Goal: Information Seeking & Learning: Understand process/instructions

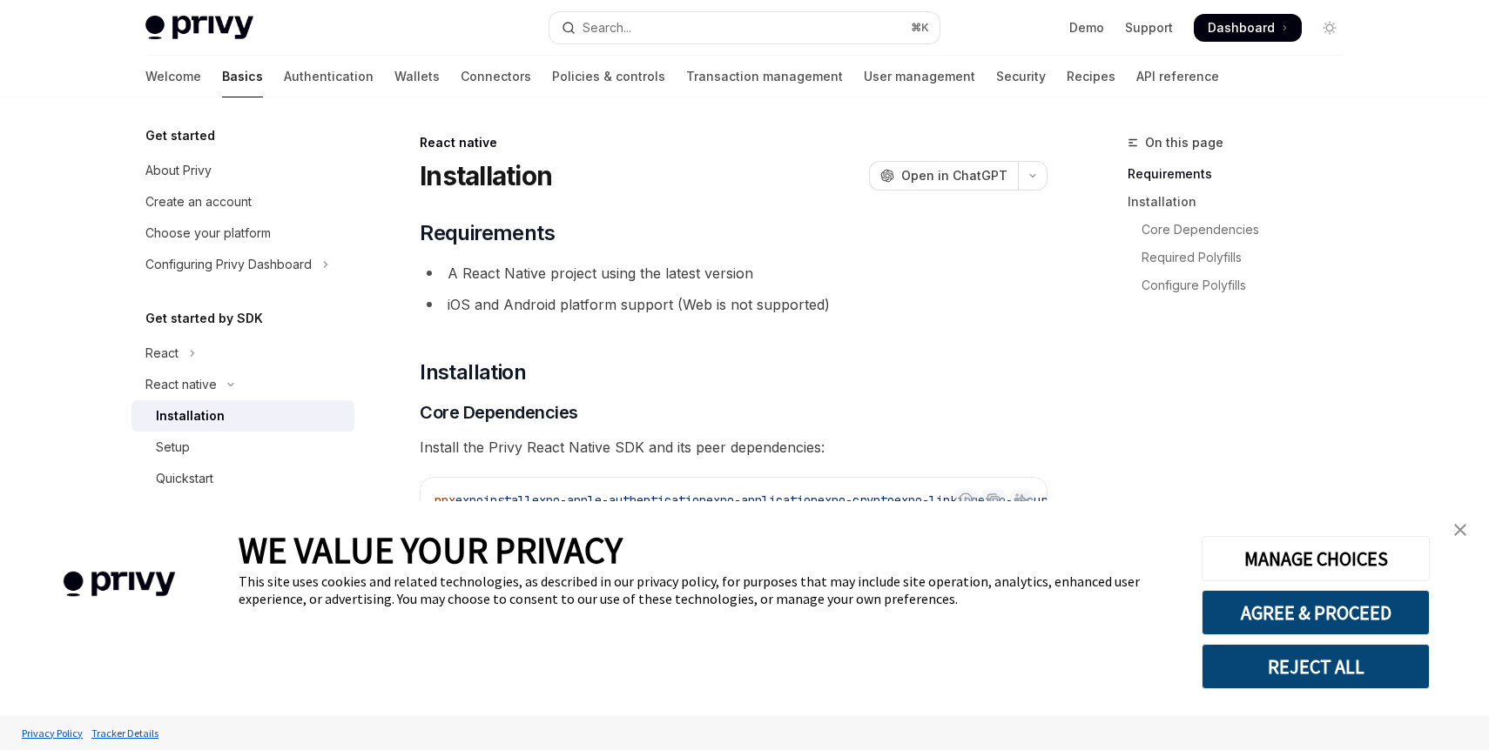
click at [1466, 535] on link "close banner" at bounding box center [1460, 530] width 35 height 35
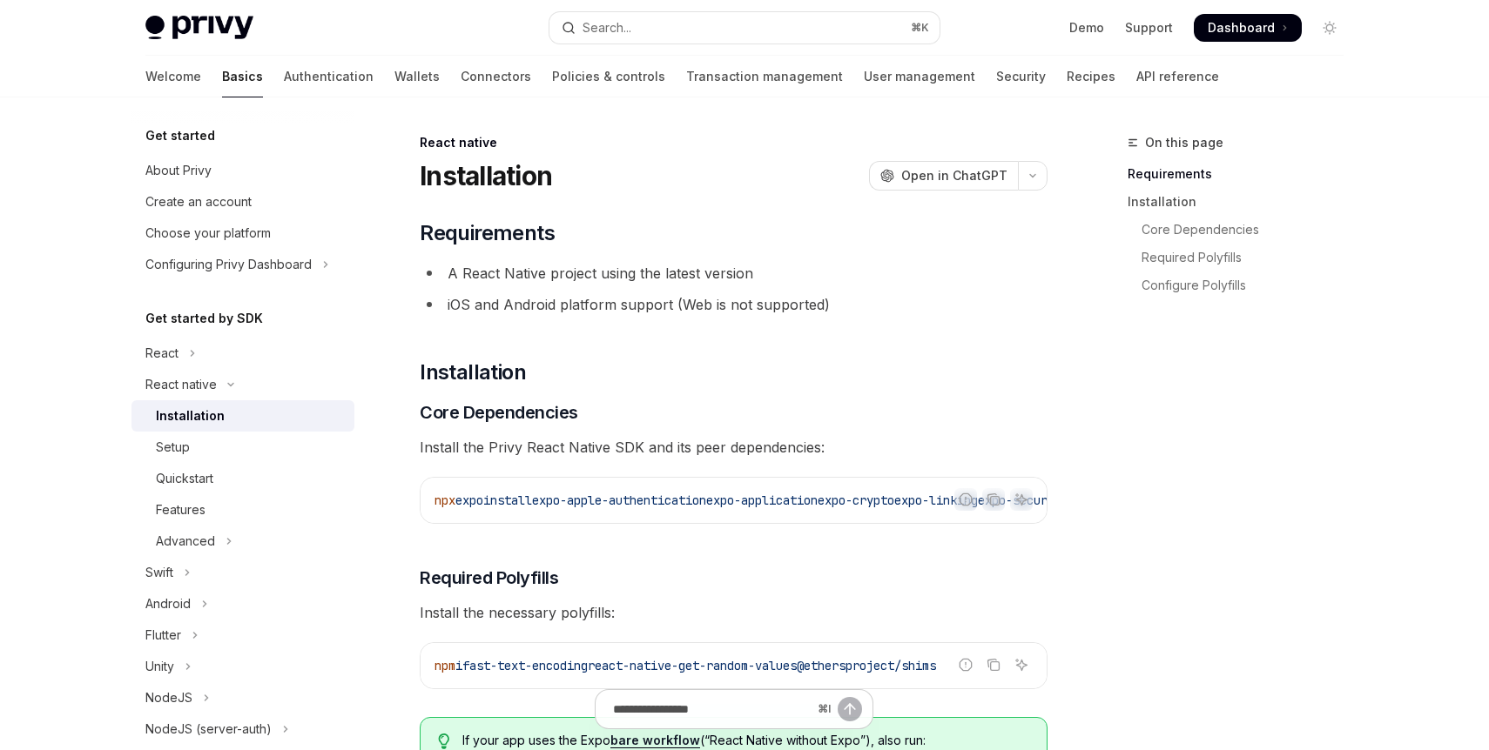
scroll to position [52, 0]
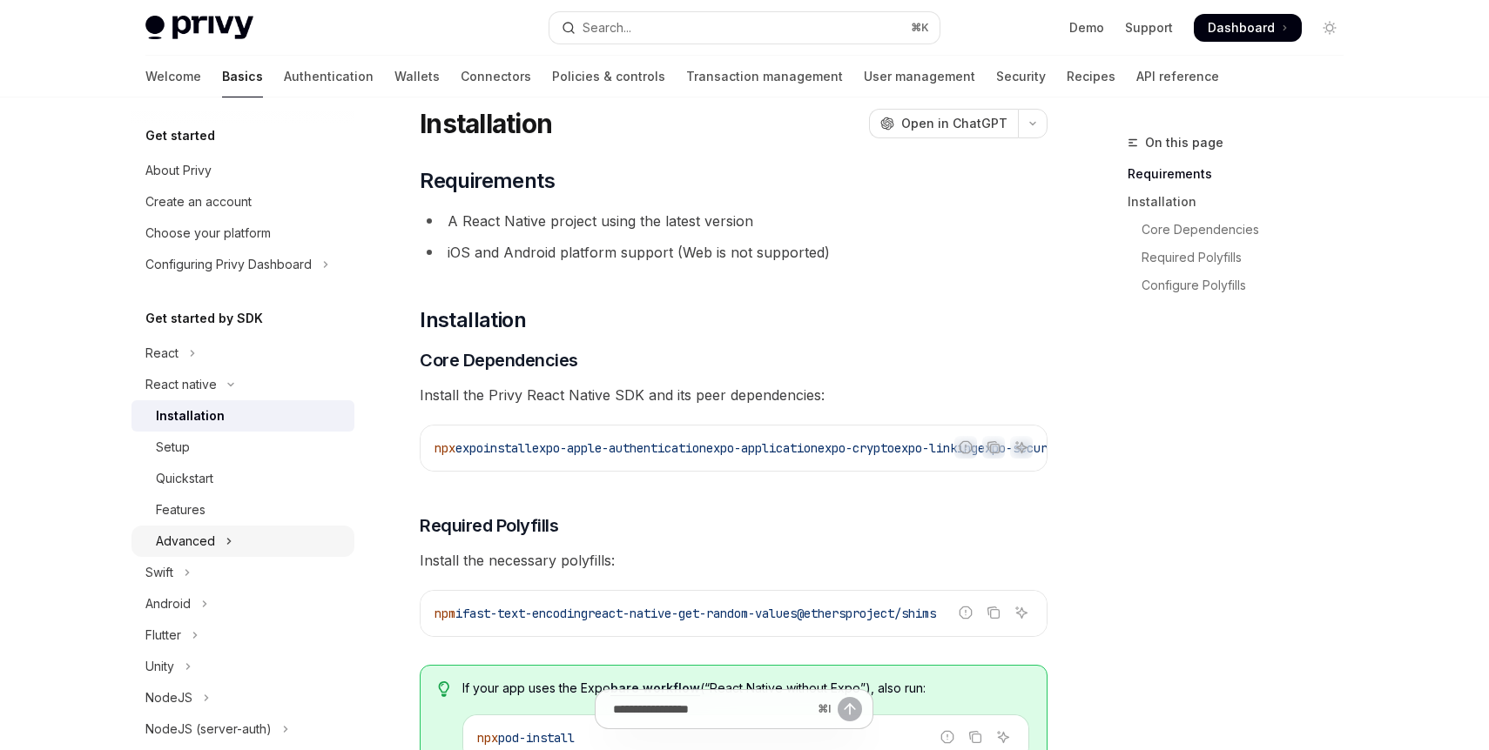
click at [229, 543] on icon "Toggle Advanced section" at bounding box center [228, 541] width 7 height 21
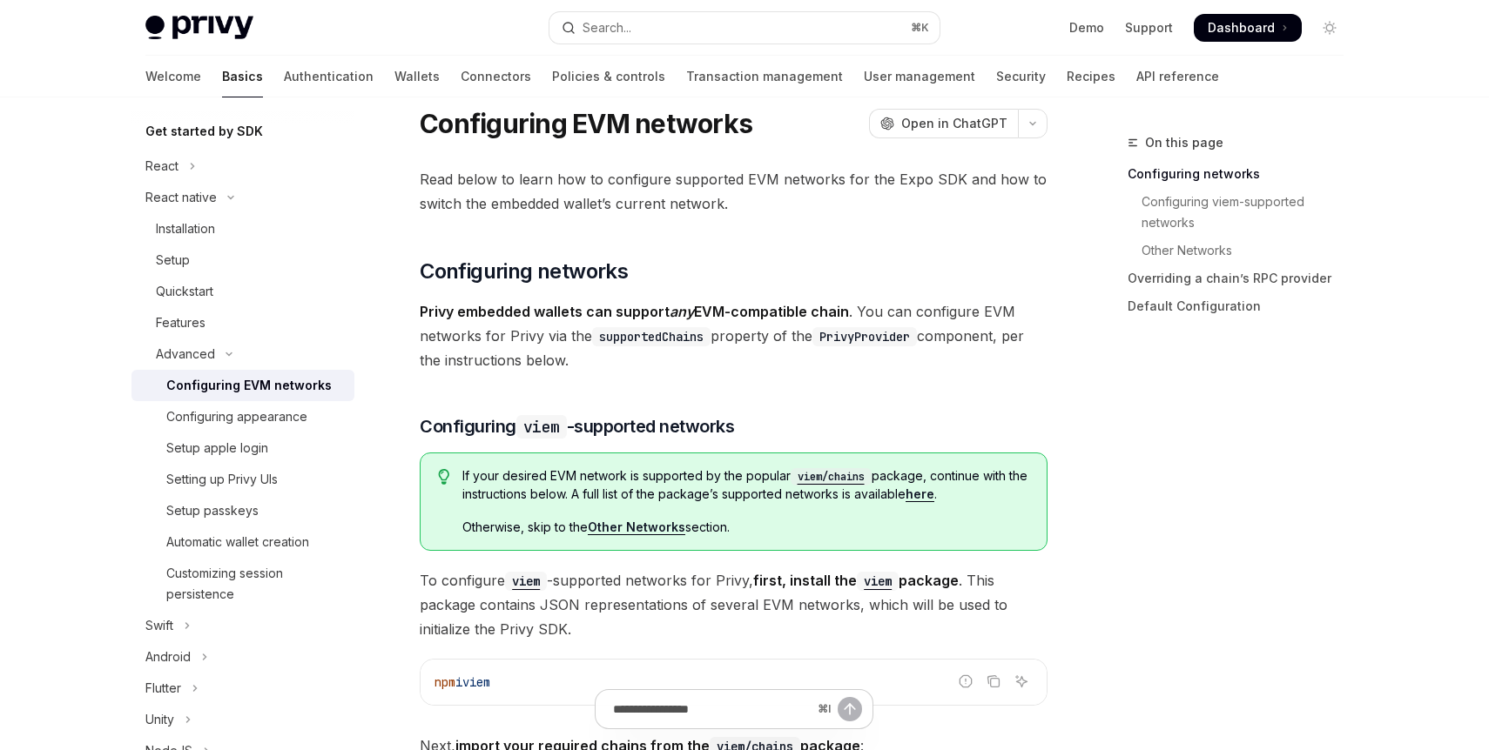
scroll to position [193, 0]
click at [283, 427] on link "Setup apple login" at bounding box center [242, 442] width 223 height 31
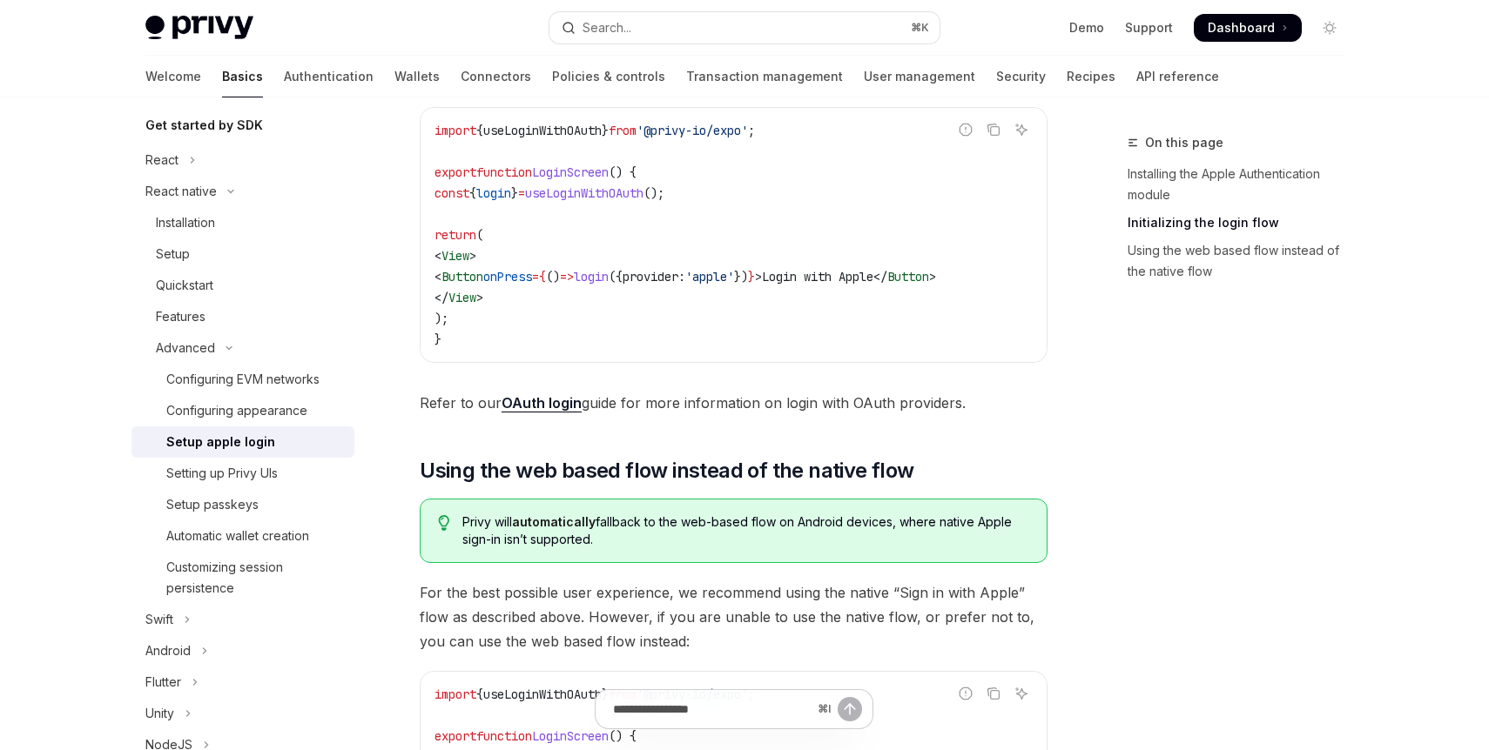
scroll to position [951, 0]
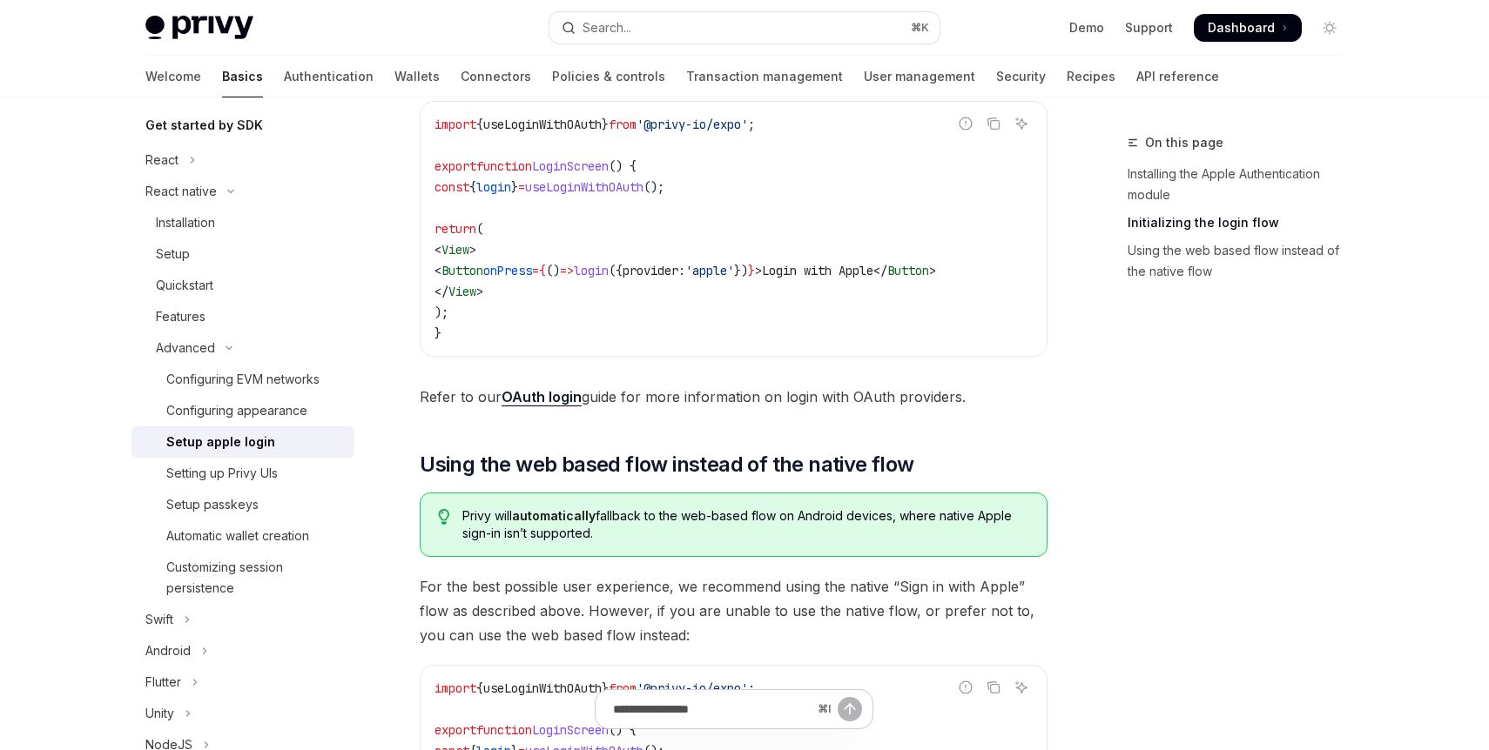
click at [540, 407] on link "OAuth login" at bounding box center [541, 397] width 80 height 18
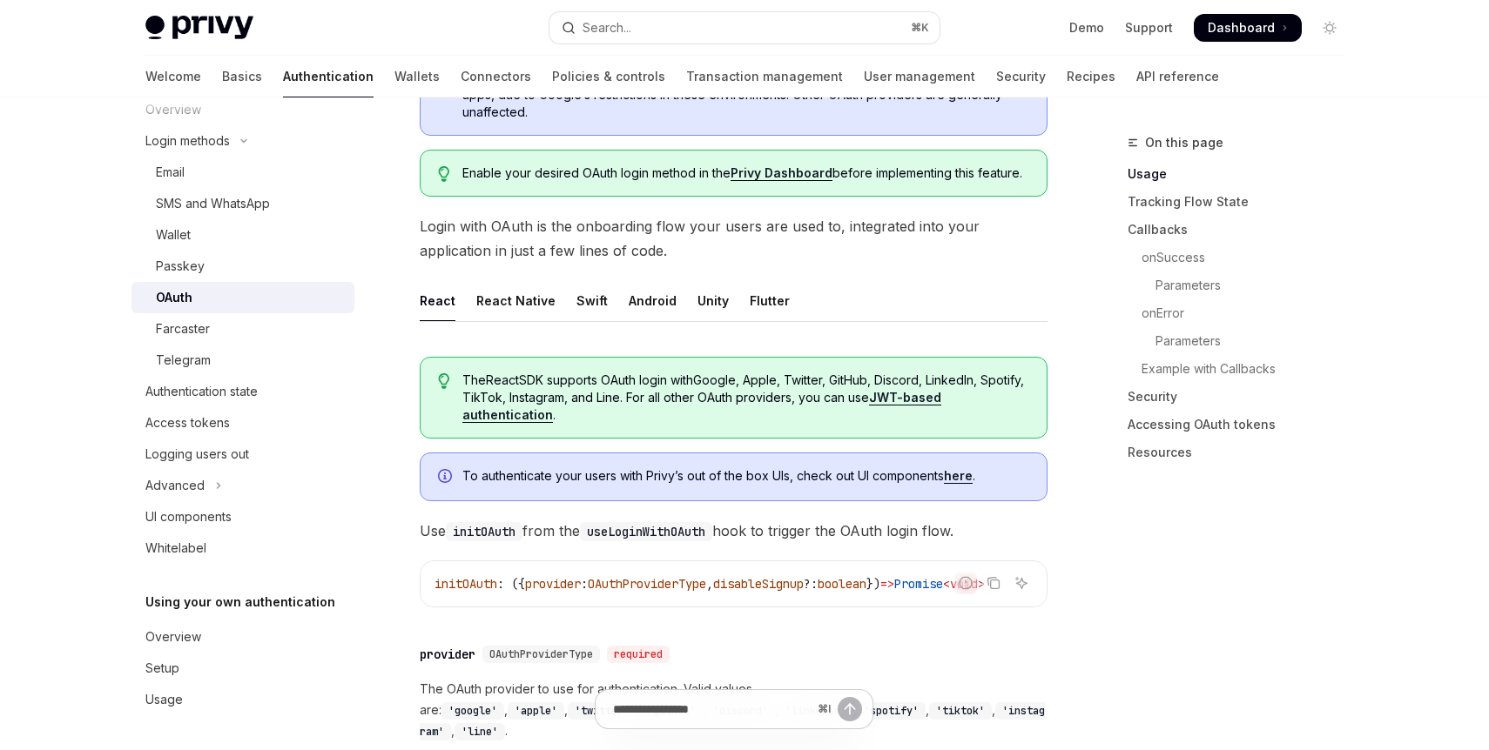
scroll to position [258, 0]
click at [540, 296] on div "React Native" at bounding box center [515, 299] width 79 height 41
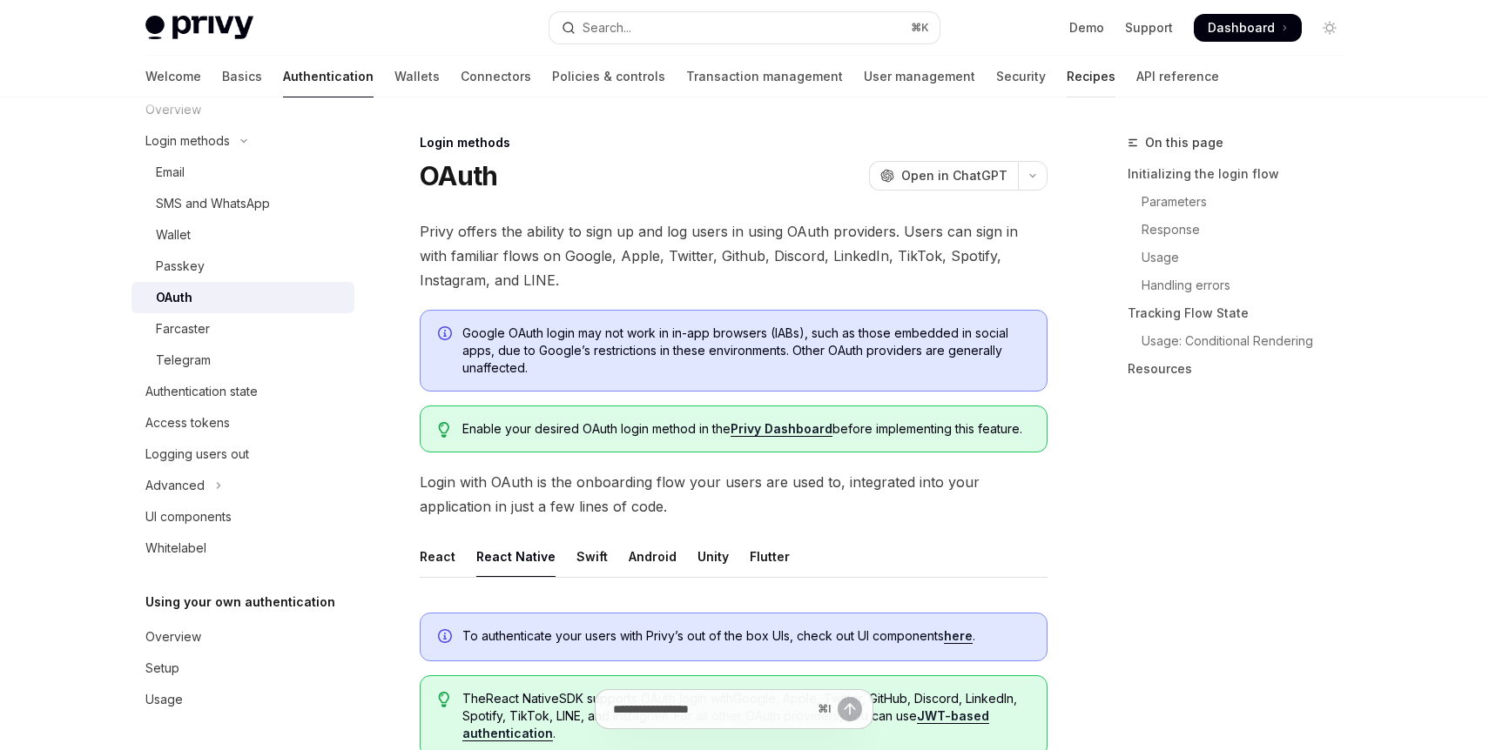
type textarea "*"
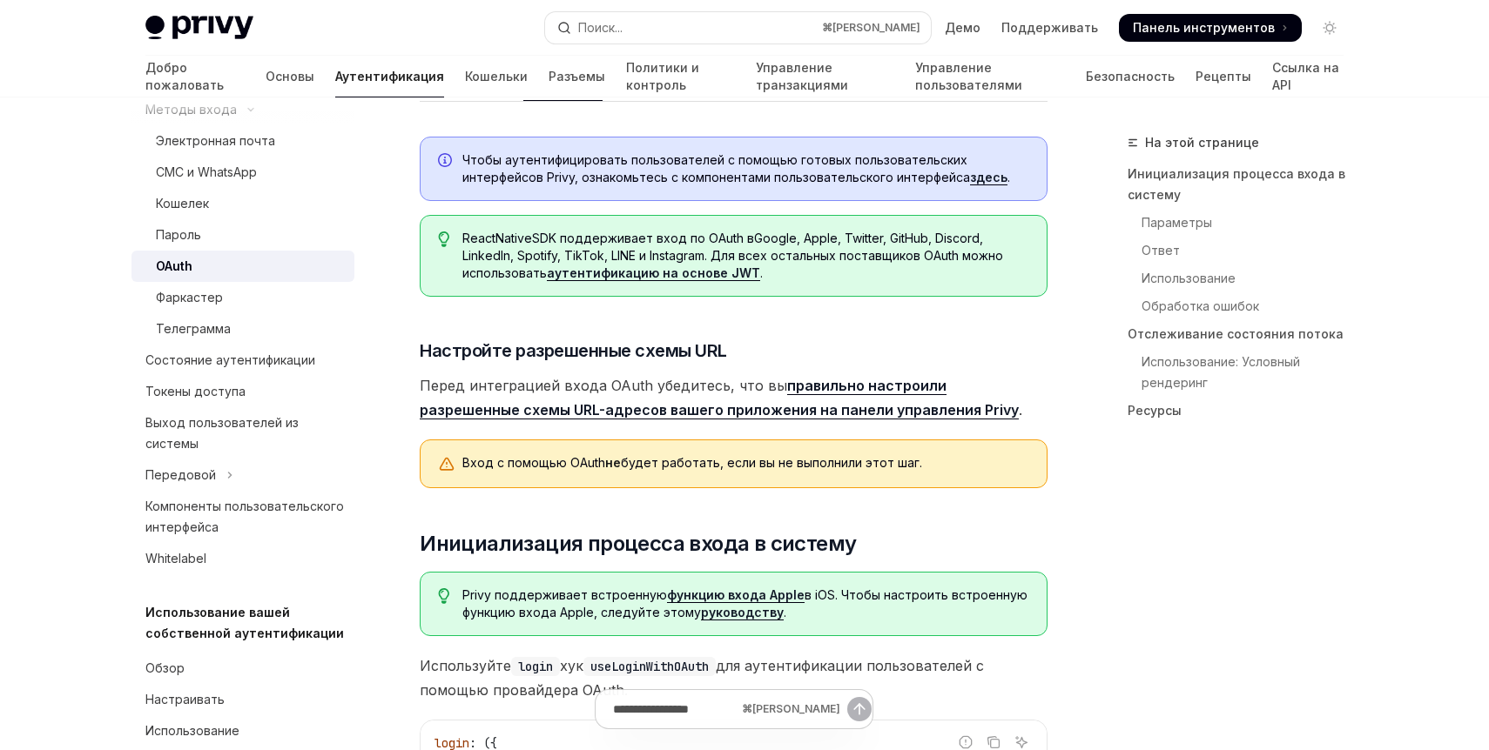
scroll to position [550, 0]
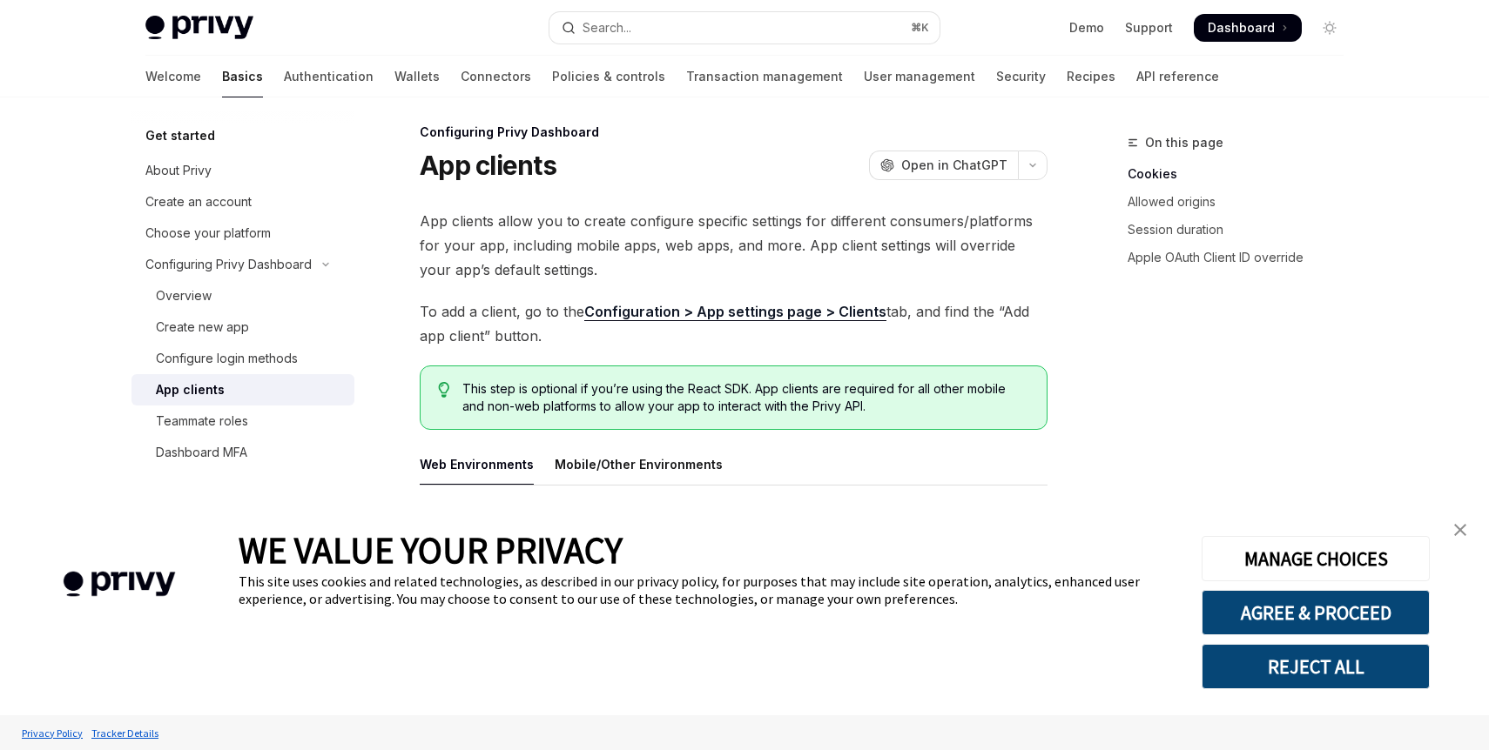
scroll to position [12, 0]
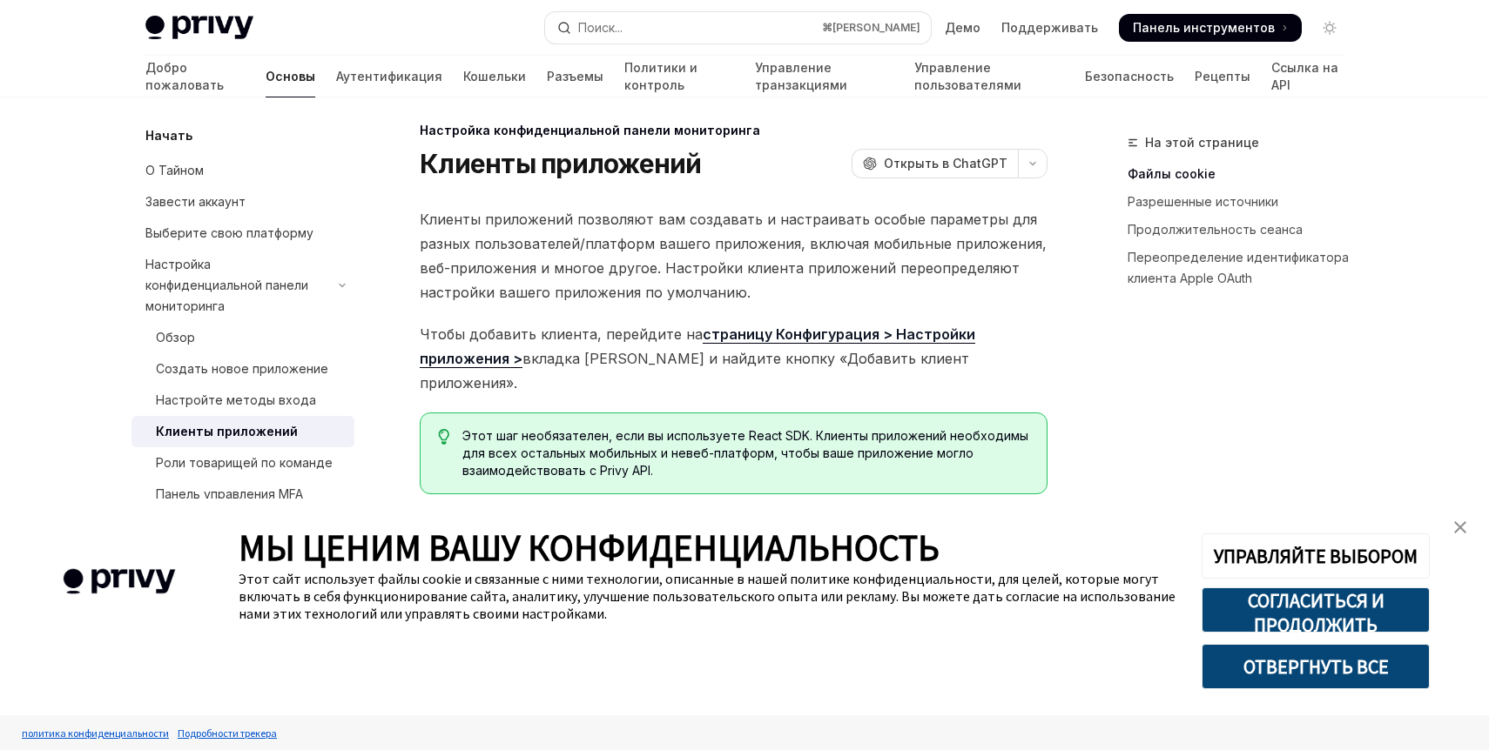
click at [1465, 523] on img "закрыть баннер" at bounding box center [1460, 527] width 12 height 12
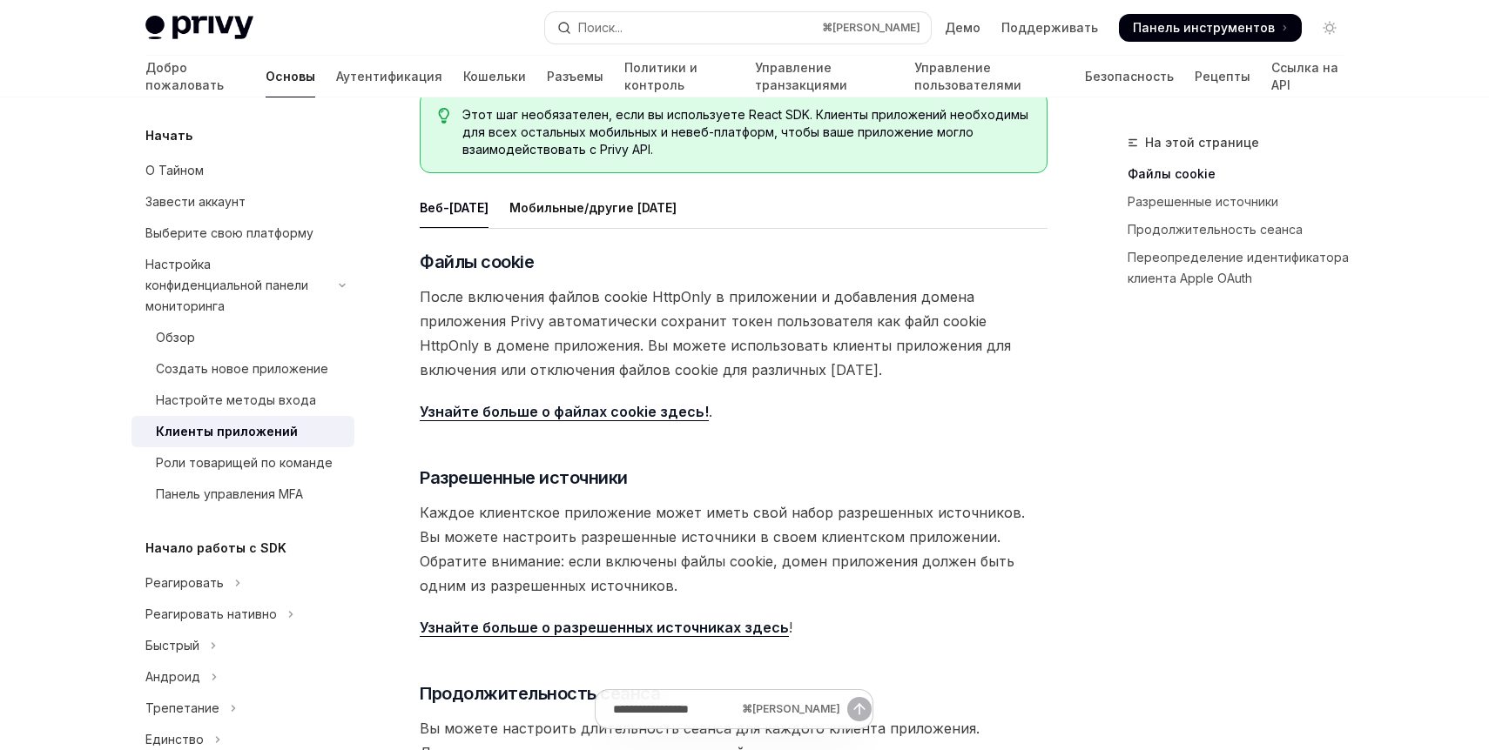
scroll to position [325, 0]
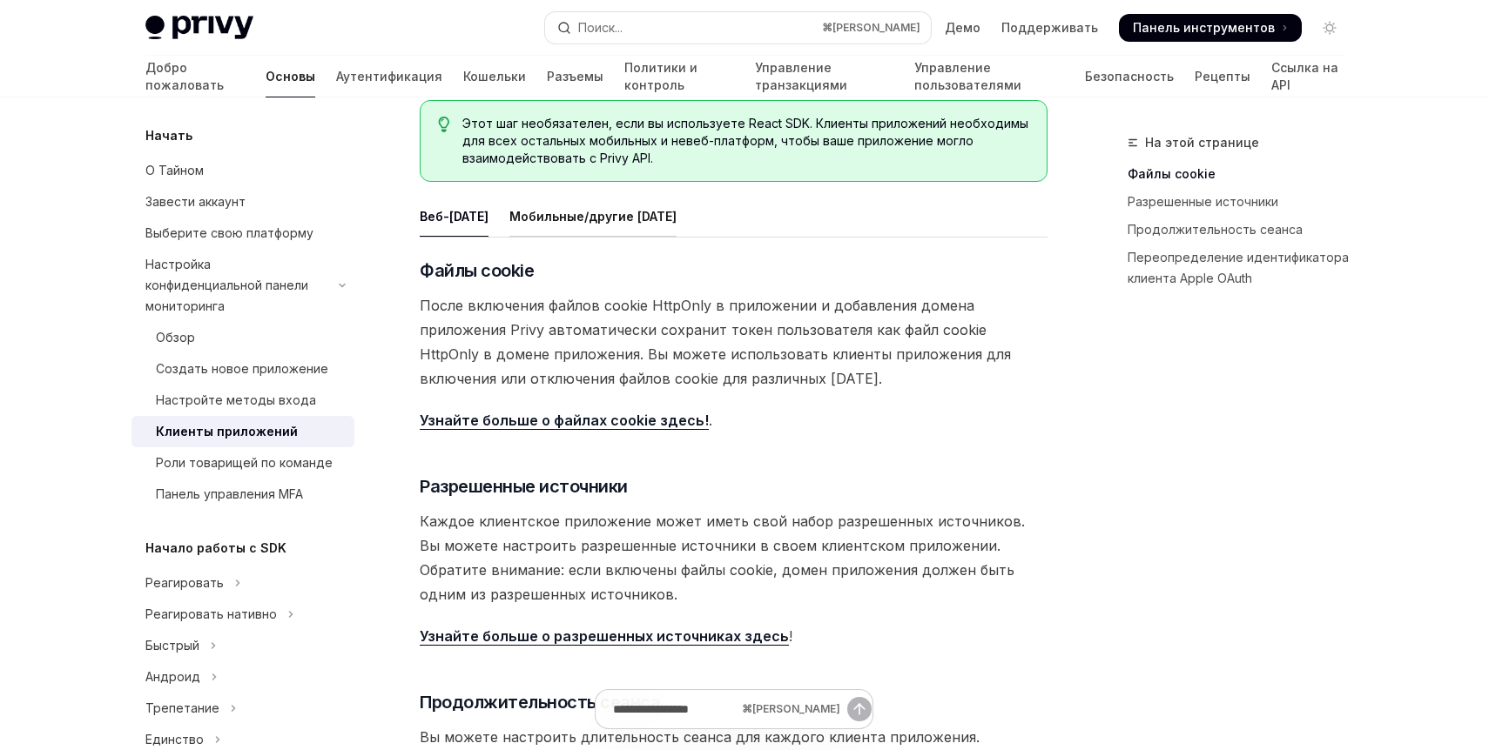
click at [634, 209] on font "Мобильные/другие среды" at bounding box center [592, 216] width 167 height 15
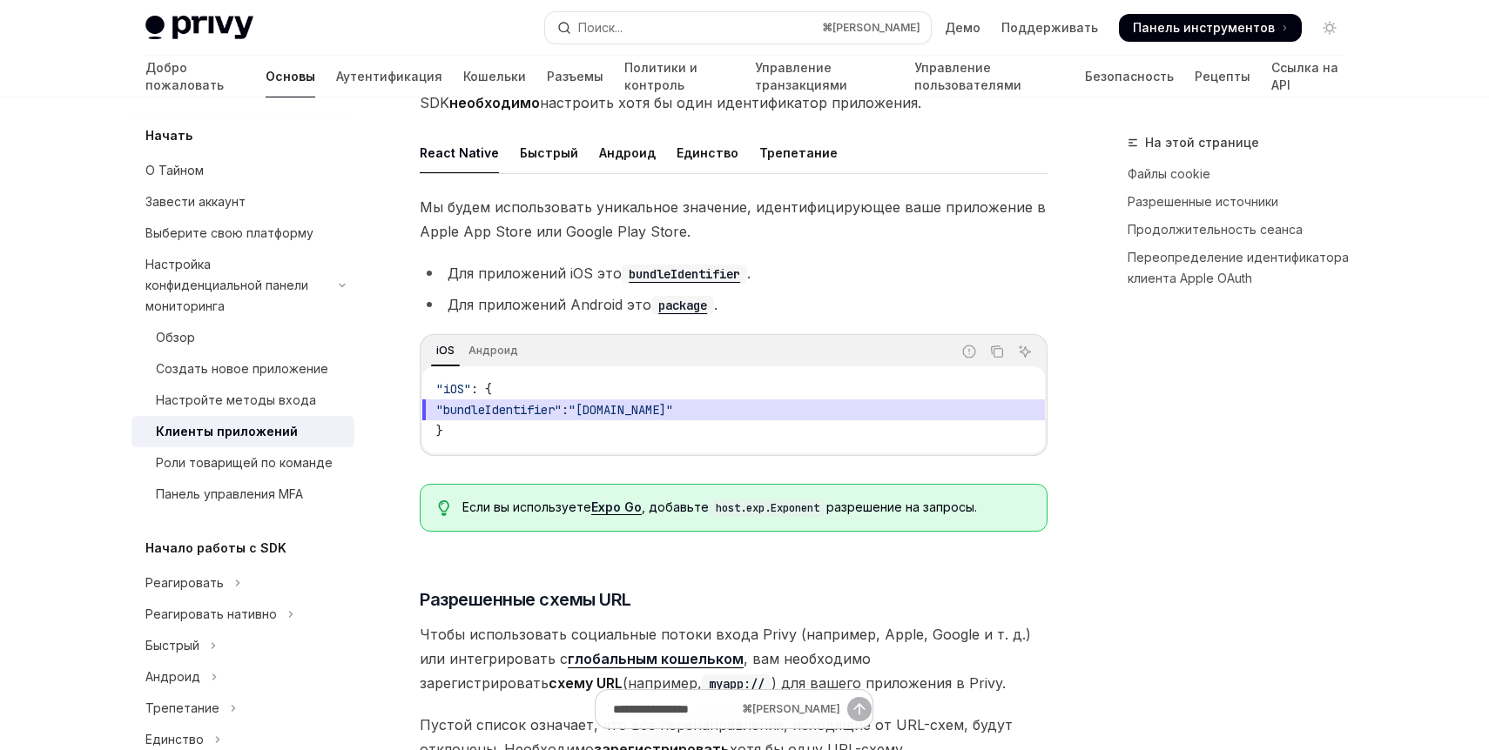
scroll to position [627, 0]
click at [549, 400] on span ""bundleIdentifier"" at bounding box center [498, 408] width 125 height 16
copy span "bundleIdentifier"
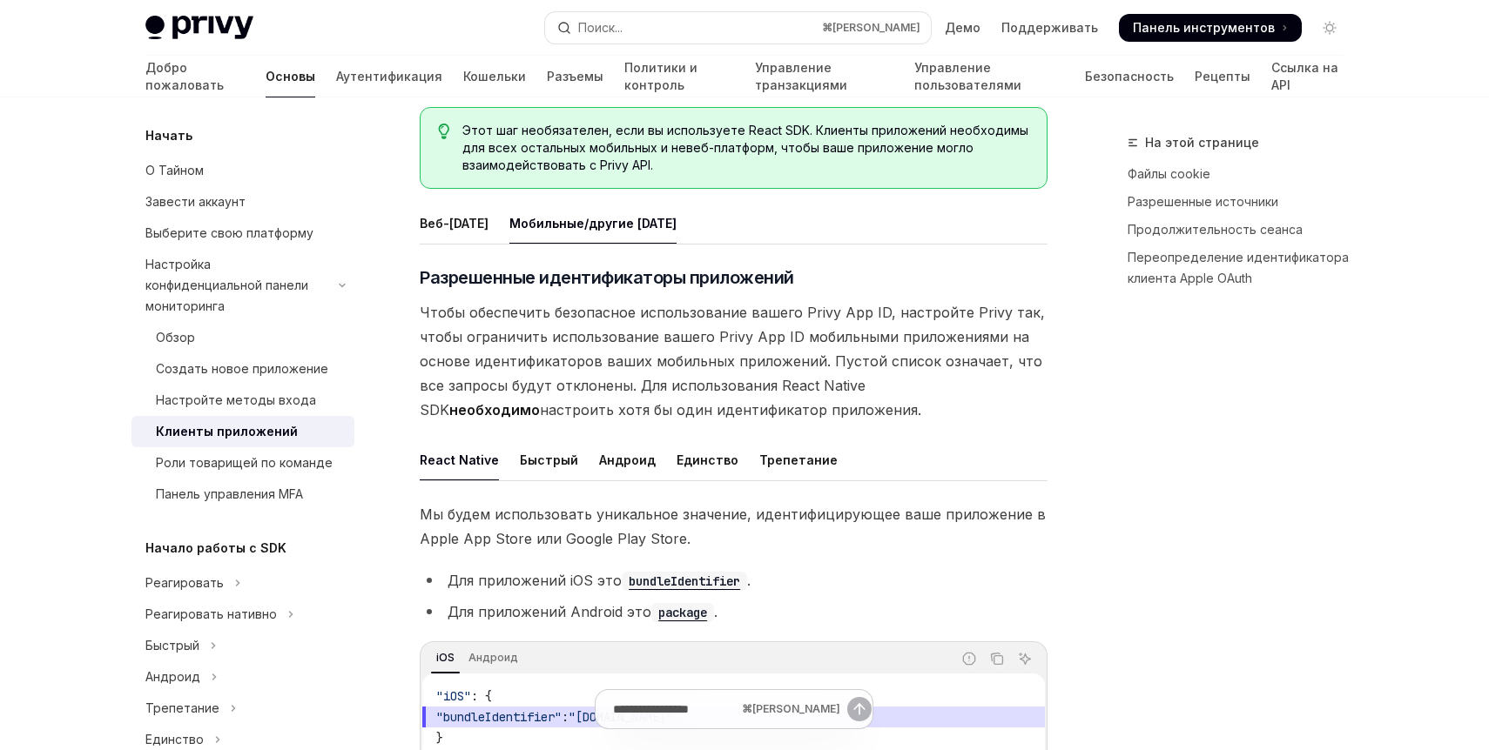
scroll to position [304, 0]
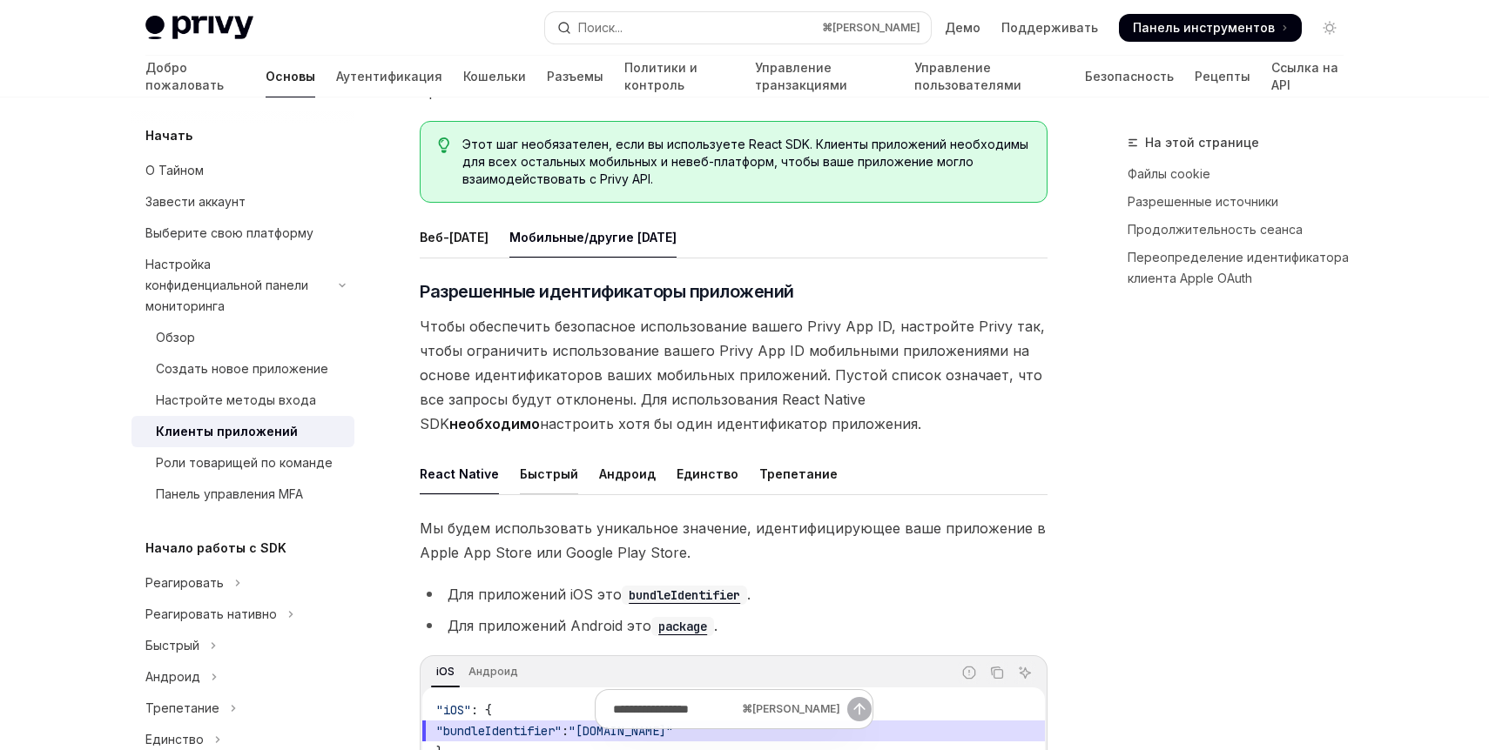
click at [520, 467] on font "Быстрый" at bounding box center [549, 474] width 58 height 15
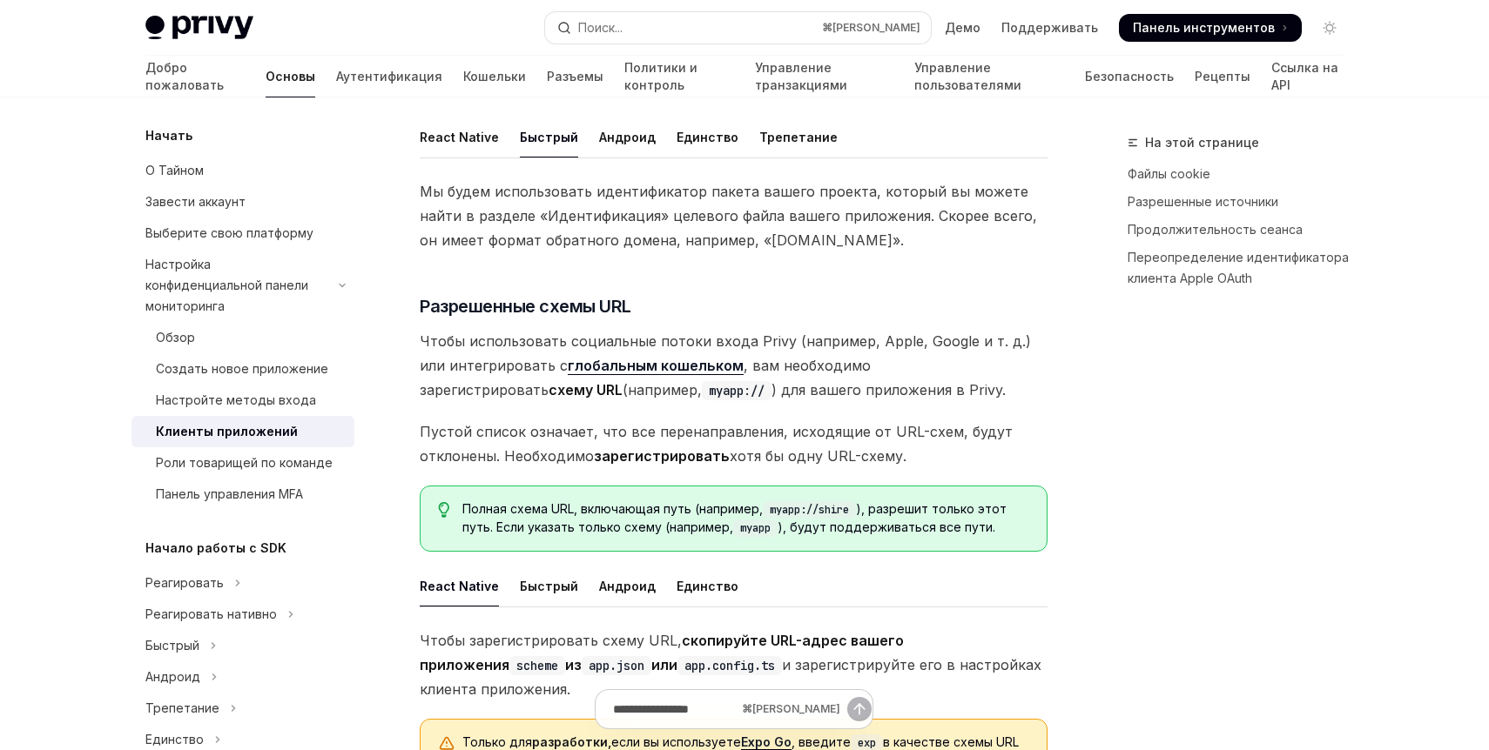
scroll to position [556, 0]
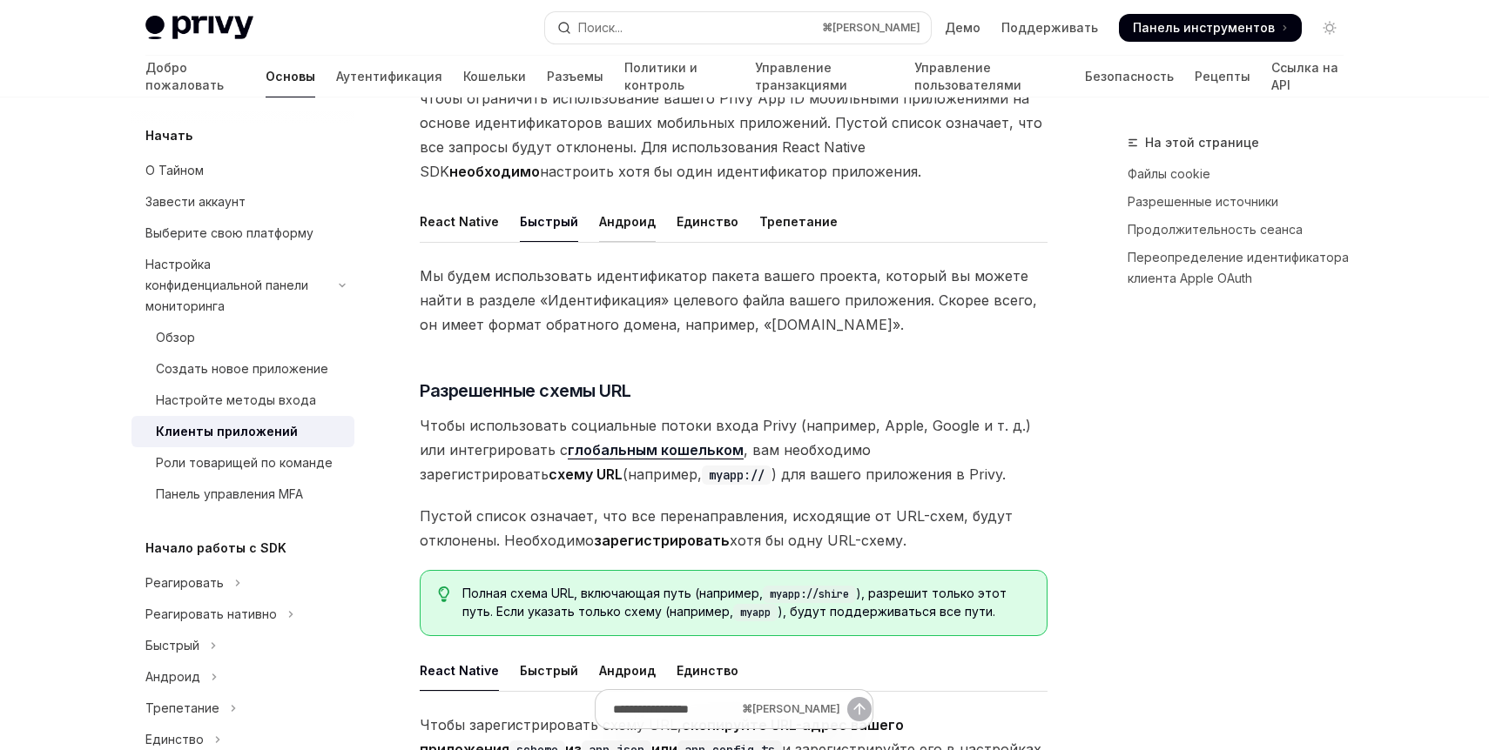
click at [621, 214] on font "Андроид" at bounding box center [627, 221] width 57 height 15
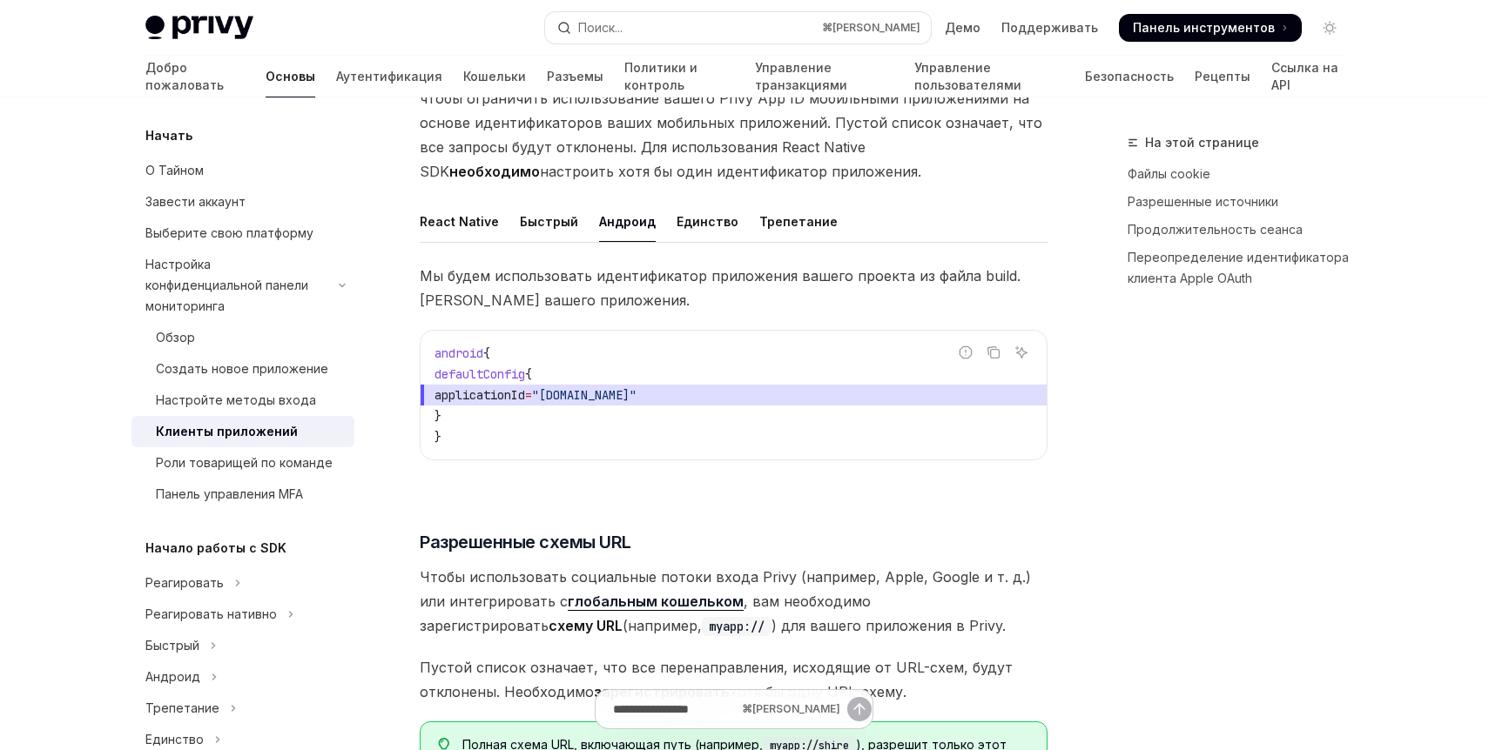
click at [570, 201] on ul "React Native Быстрый Андроид Единство Трепетание" at bounding box center [734, 222] width 628 height 42
click at [564, 214] on font "Быстрый" at bounding box center [549, 221] width 58 height 15
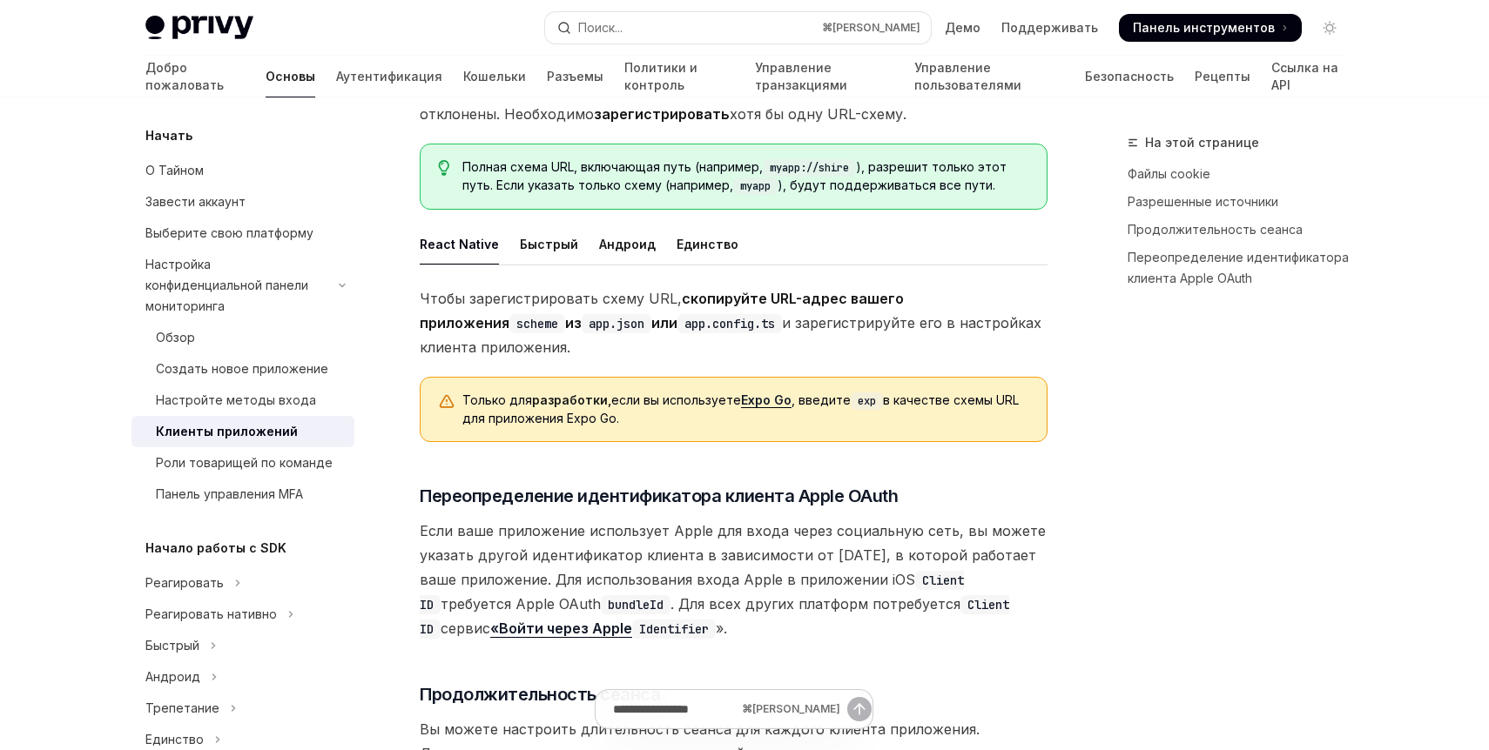
scroll to position [979, 0]
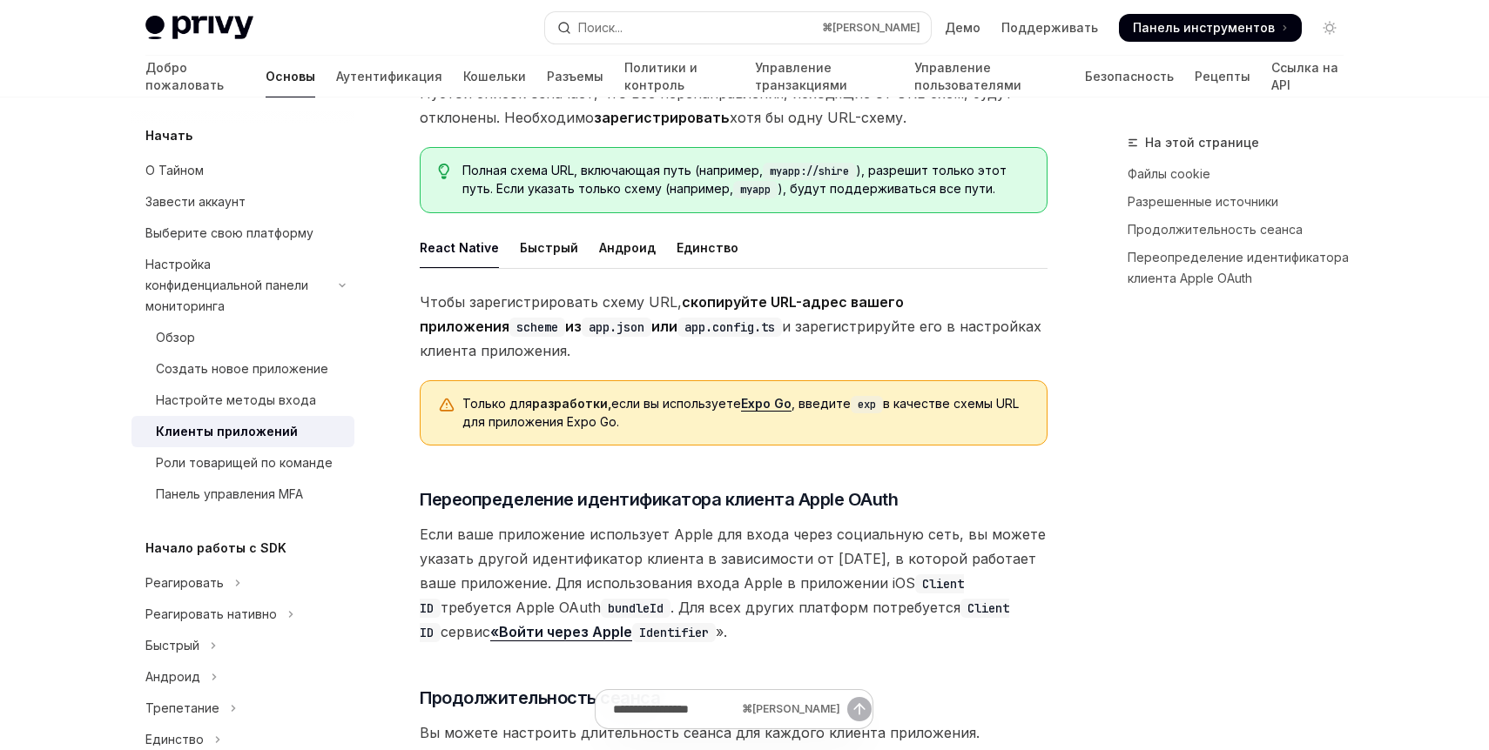
click at [482, 240] on font "React Native" at bounding box center [459, 247] width 79 height 15
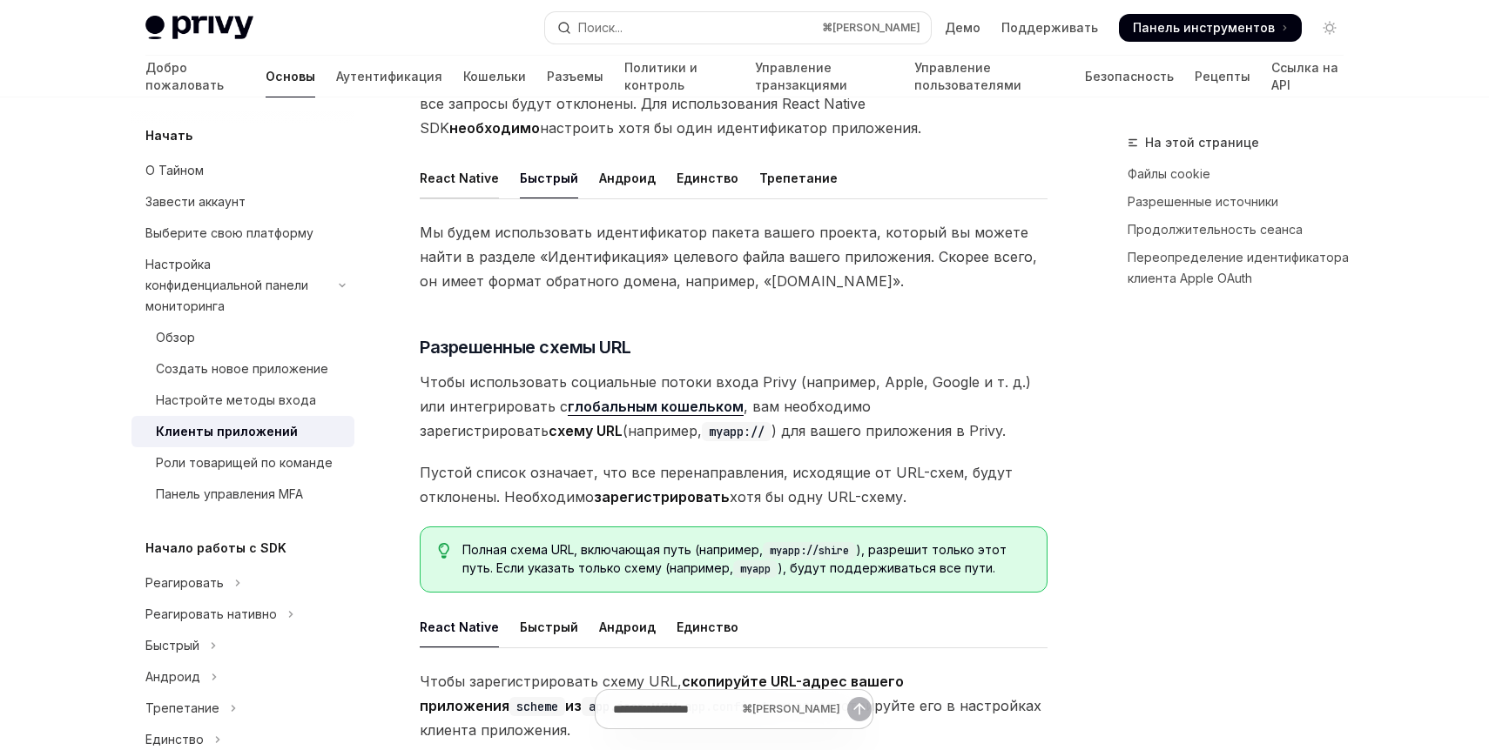
scroll to position [677, 0]
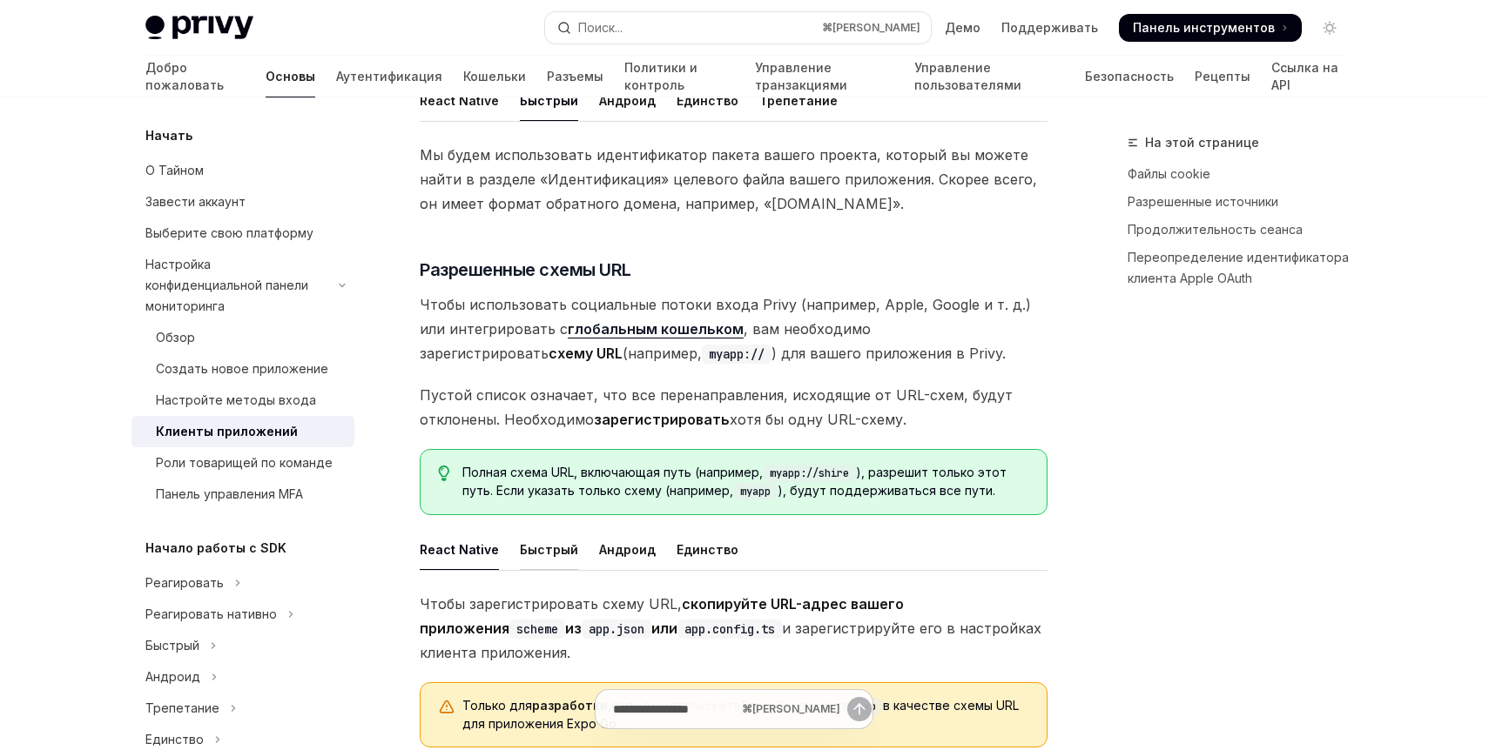
click at [523, 529] on div "Быстрый" at bounding box center [549, 549] width 58 height 41
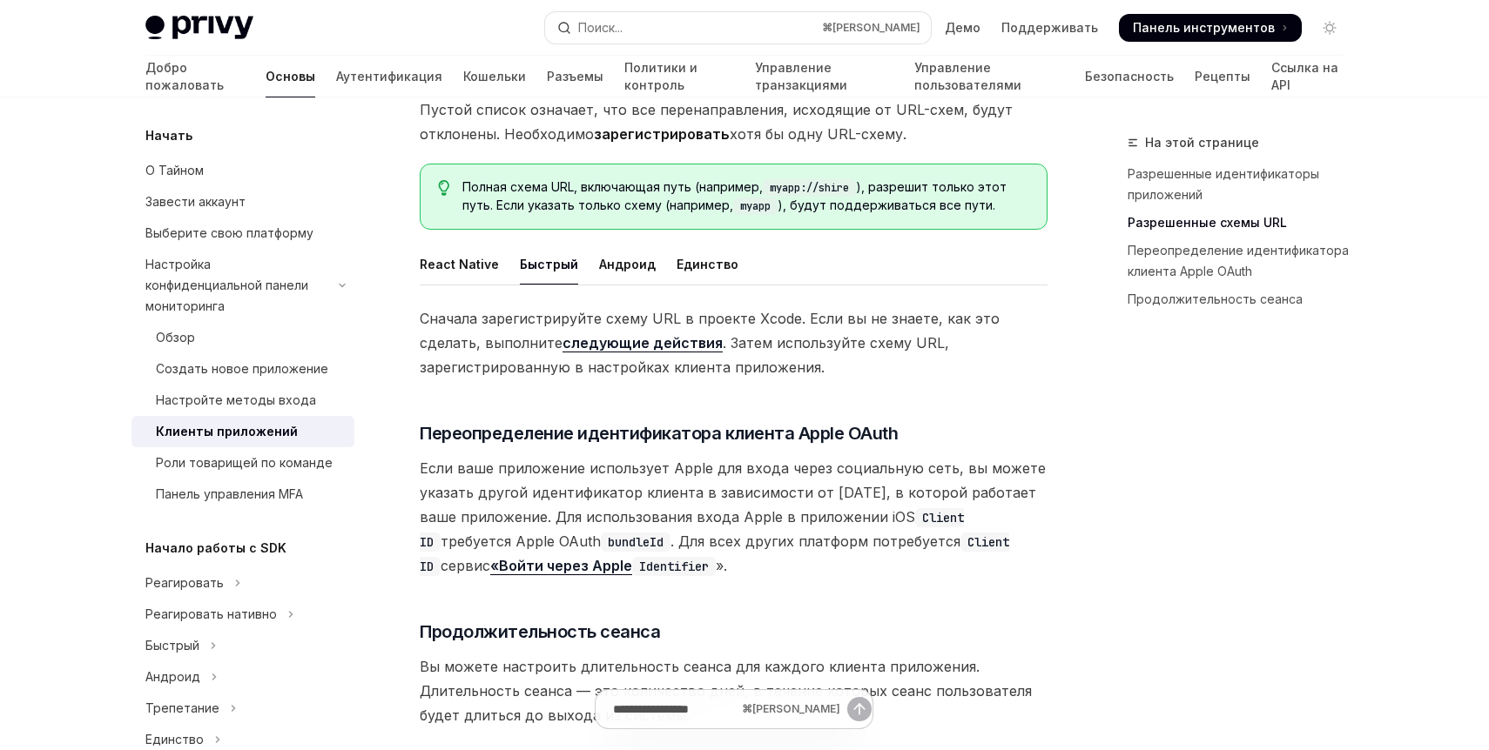
scroll to position [959, 0]
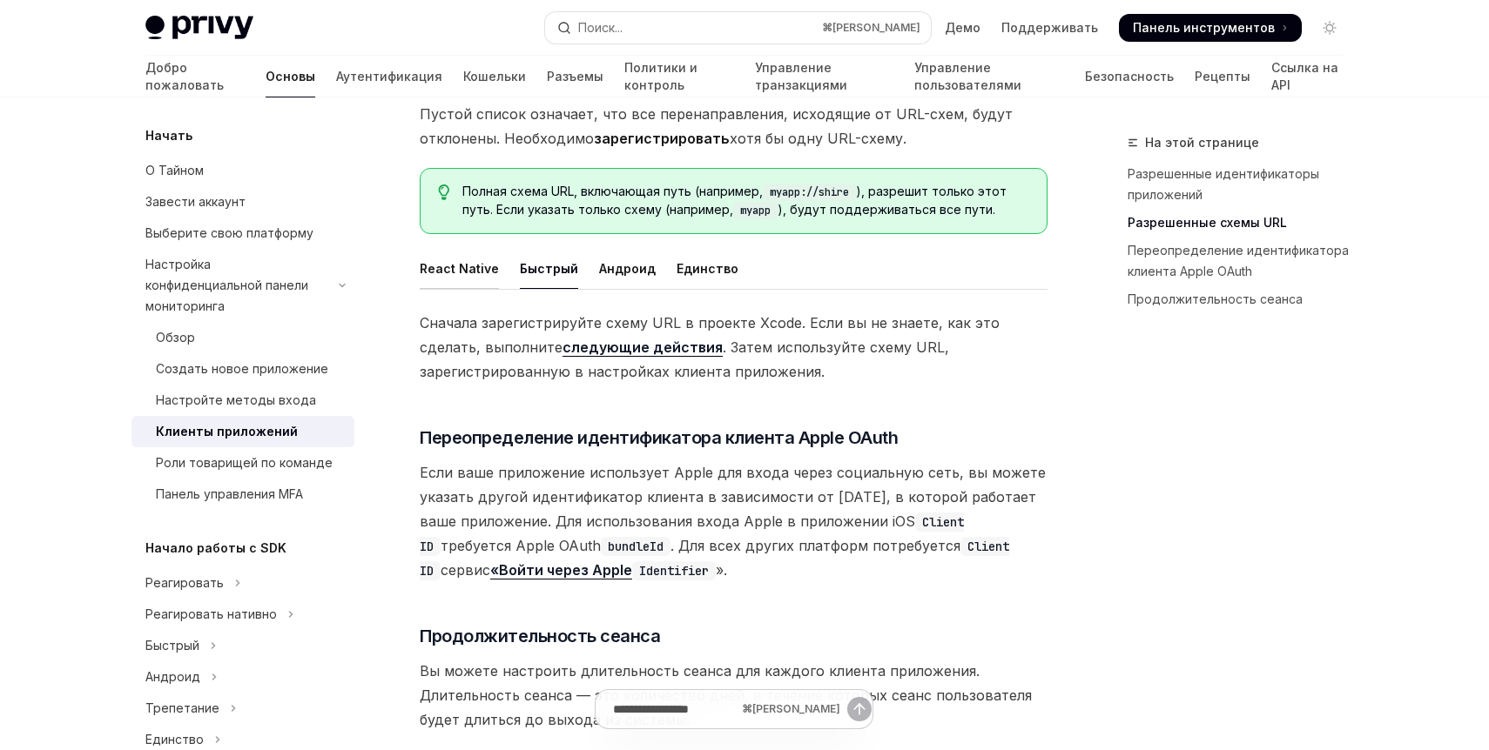
click at [486, 259] on font "React Native" at bounding box center [459, 269] width 79 height 21
type textarea "*"
